Goal: Task Accomplishment & Management: Use online tool/utility

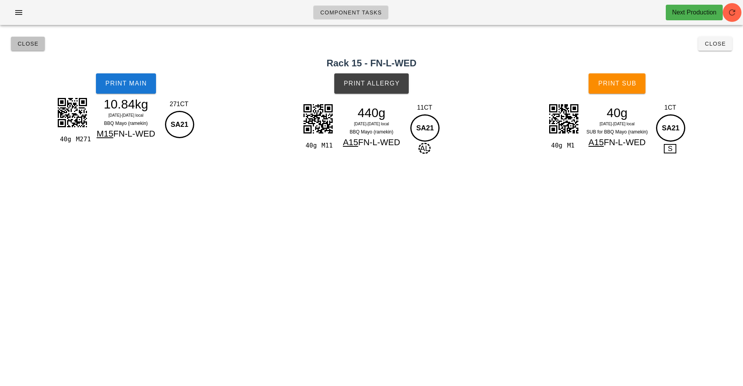
click at [27, 45] on span "Close" at bounding box center [27, 44] width 21 height 6
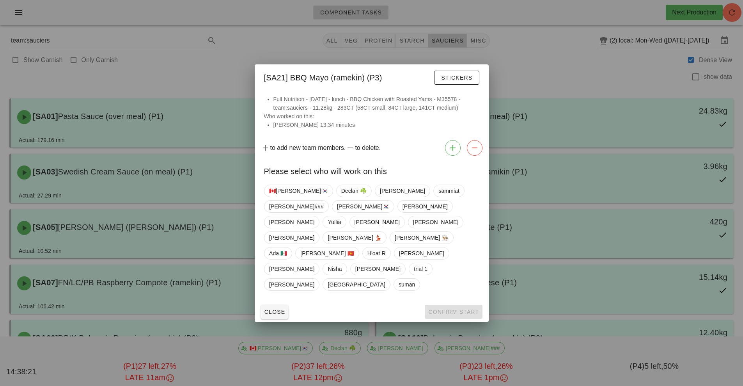
click at [551, 93] on div at bounding box center [371, 193] width 743 height 386
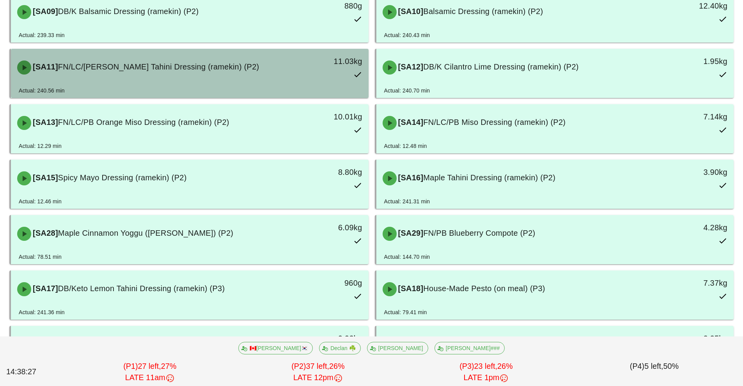
scroll to position [331, 0]
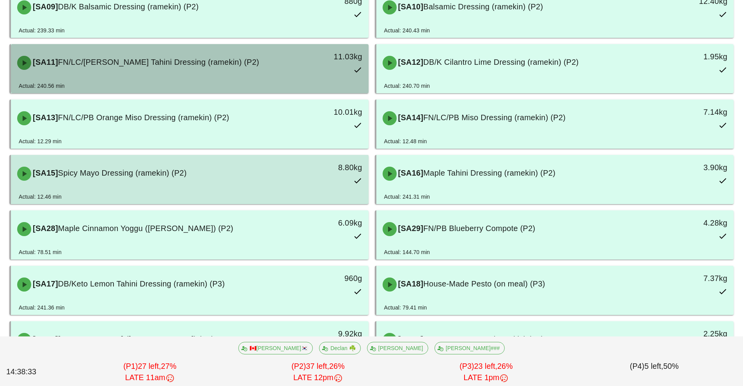
click at [259, 181] on div "[SA15] Spicy Mayo Dressing (ramekin) (P2)" at bounding box center [145, 173] width 266 height 23
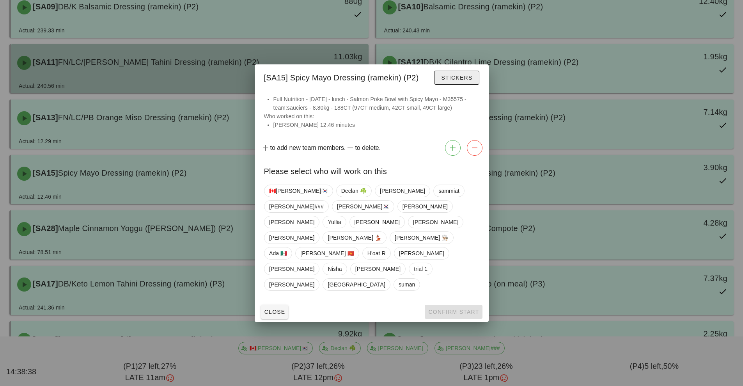
click at [462, 81] on span "Stickers" at bounding box center [457, 78] width 32 height 6
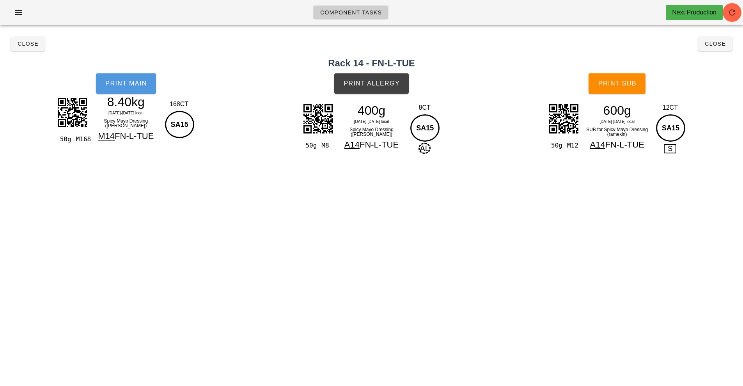
click at [131, 88] on button "Print Main" at bounding box center [126, 83] width 60 height 20
click at [30, 50] on button "Close" at bounding box center [28, 44] width 34 height 14
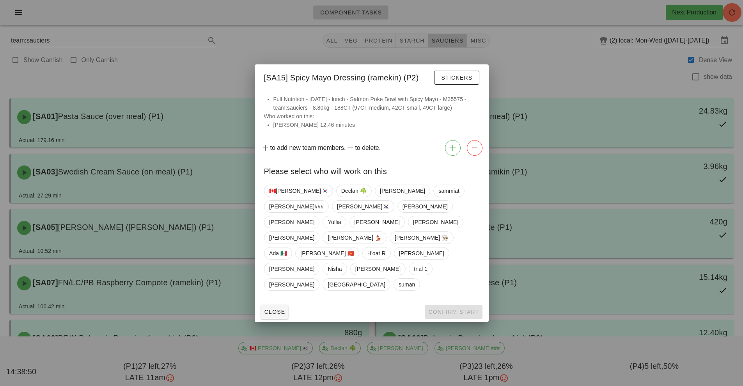
click at [533, 65] on div at bounding box center [371, 193] width 743 height 386
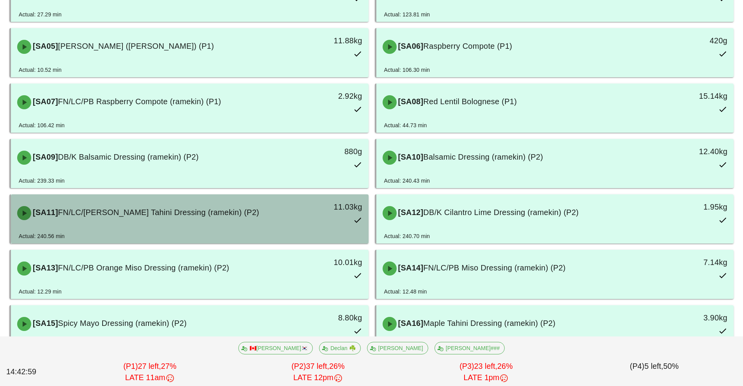
scroll to position [188, 0]
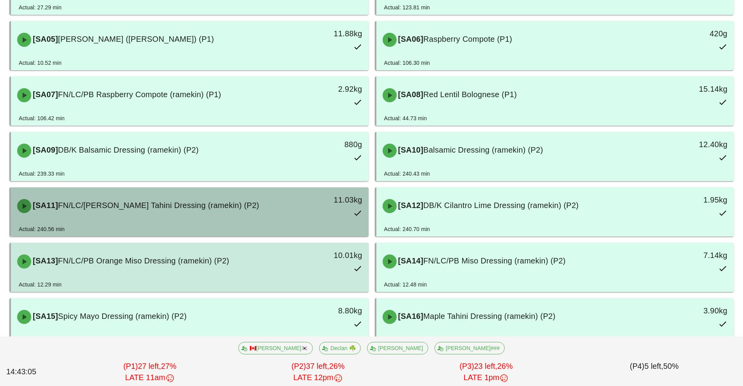
click at [234, 274] on div "[SA13] FN/LC/PB Orange Miso Dressing (ramekin) (P2) 10.01kg" at bounding box center [189, 261] width 355 height 34
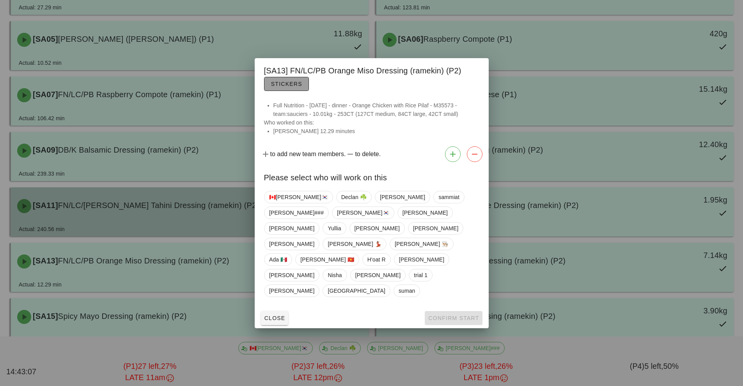
click at [285, 87] on span "Stickers" at bounding box center [287, 84] width 32 height 6
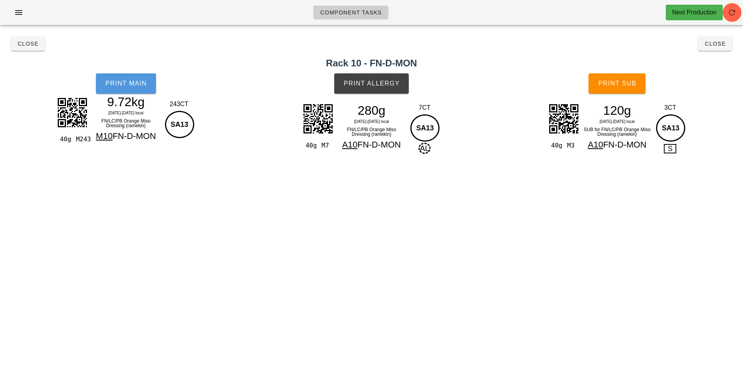
click at [126, 88] on button "Print Main" at bounding box center [126, 83] width 60 height 20
click at [124, 92] on button "Print Main" at bounding box center [126, 83] width 60 height 20
click at [124, 87] on button "Print Main" at bounding box center [126, 83] width 60 height 20
